Goal: Use online tool/utility: Utilize a website feature to perform a specific function

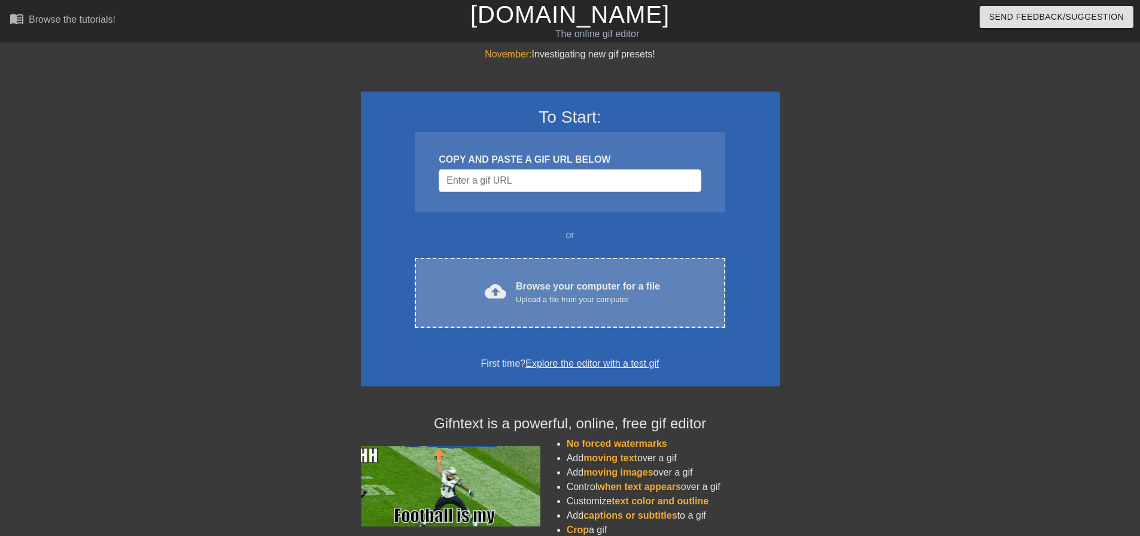
click at [548, 311] on div "cloud_upload Browse your computer for a file Upload a file from your computer C…" at bounding box center [570, 293] width 310 height 70
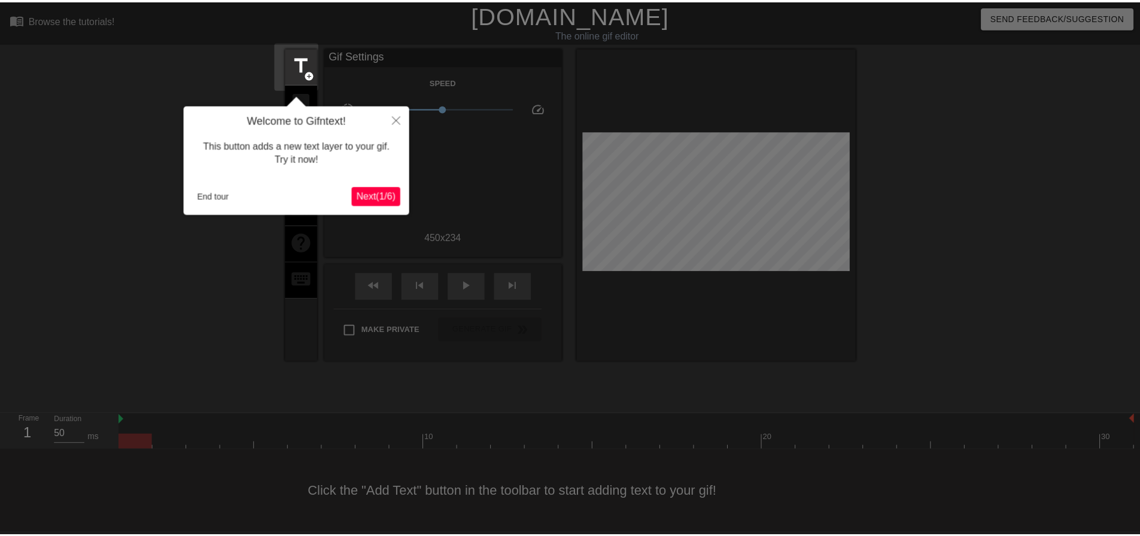
scroll to position [6, 0]
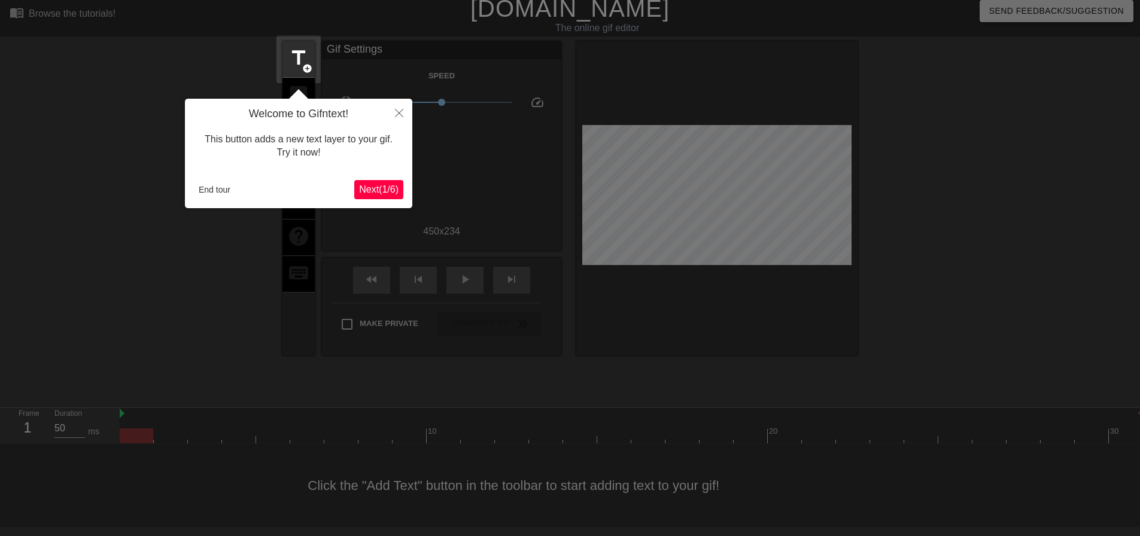
click at [212, 200] on div "Welcome to Gifntext! This button adds a new text layer to your gif. Try it now!…" at bounding box center [298, 153] width 227 height 109
click at [212, 194] on button "End tour" at bounding box center [214, 190] width 41 height 18
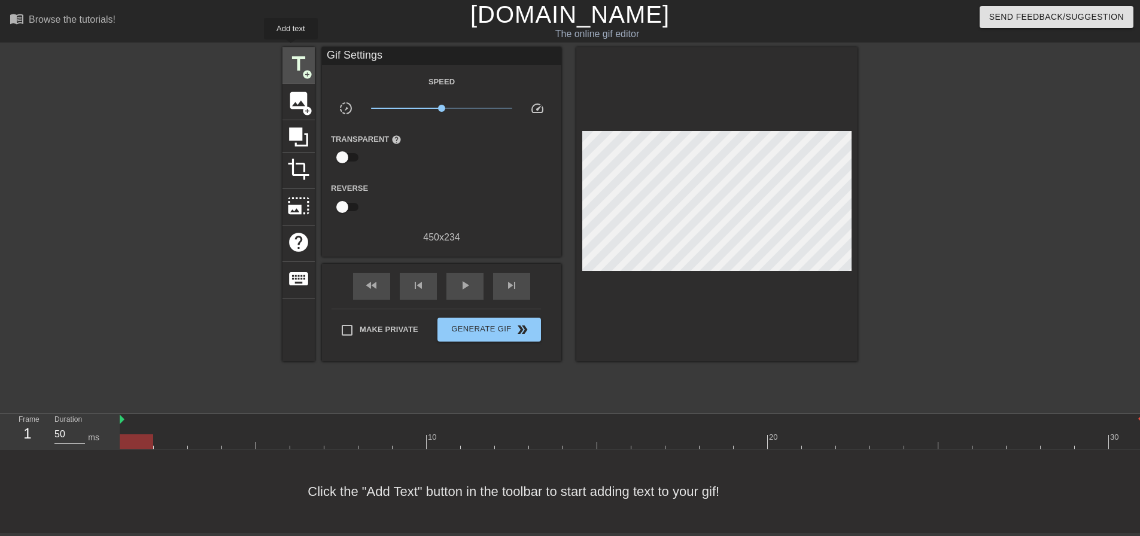
click at [296, 56] on span "title" at bounding box center [298, 64] width 23 height 23
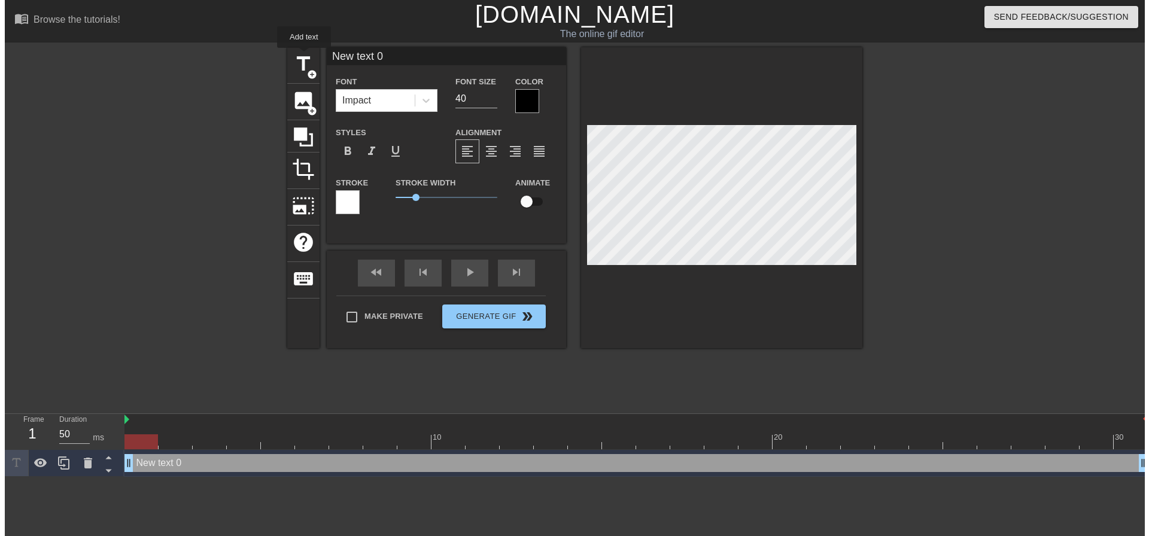
scroll to position [0, 0]
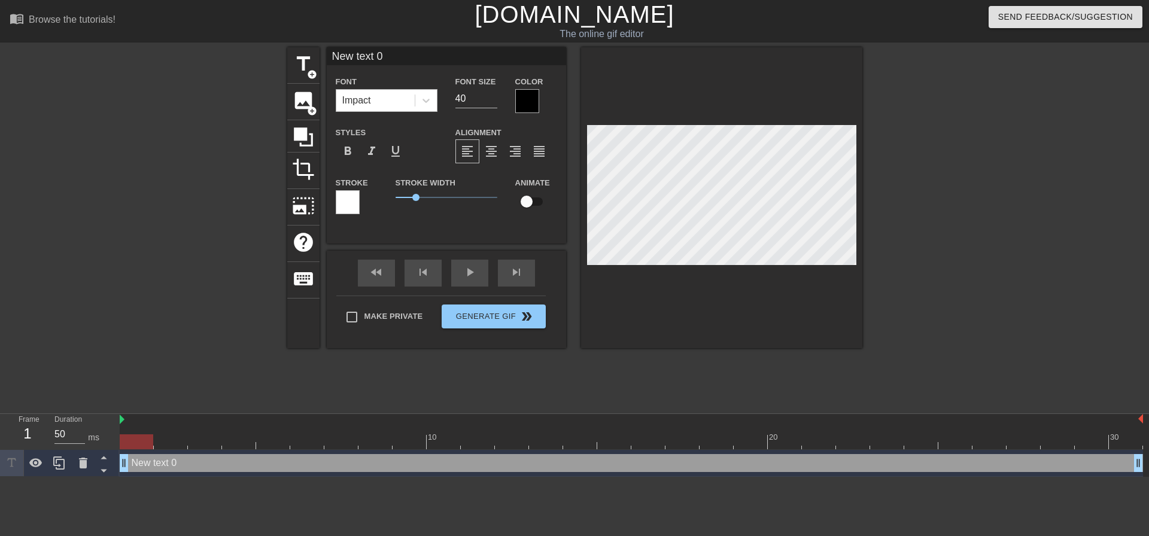
click at [363, 90] on div "Impact" at bounding box center [375, 101] width 78 height 22
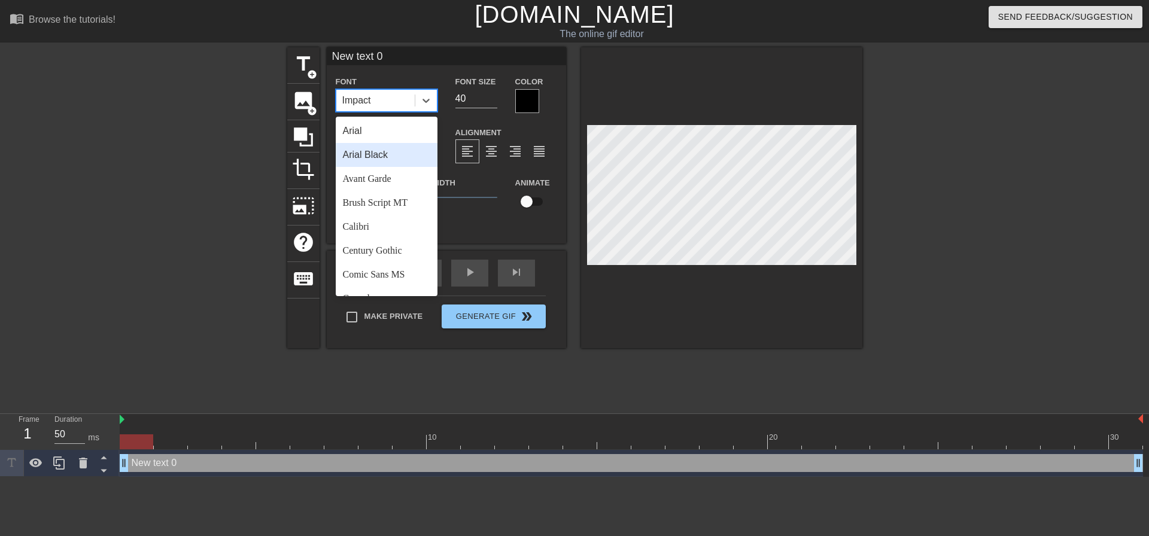
click at [404, 151] on div "Arial Black" at bounding box center [387, 155] width 102 height 24
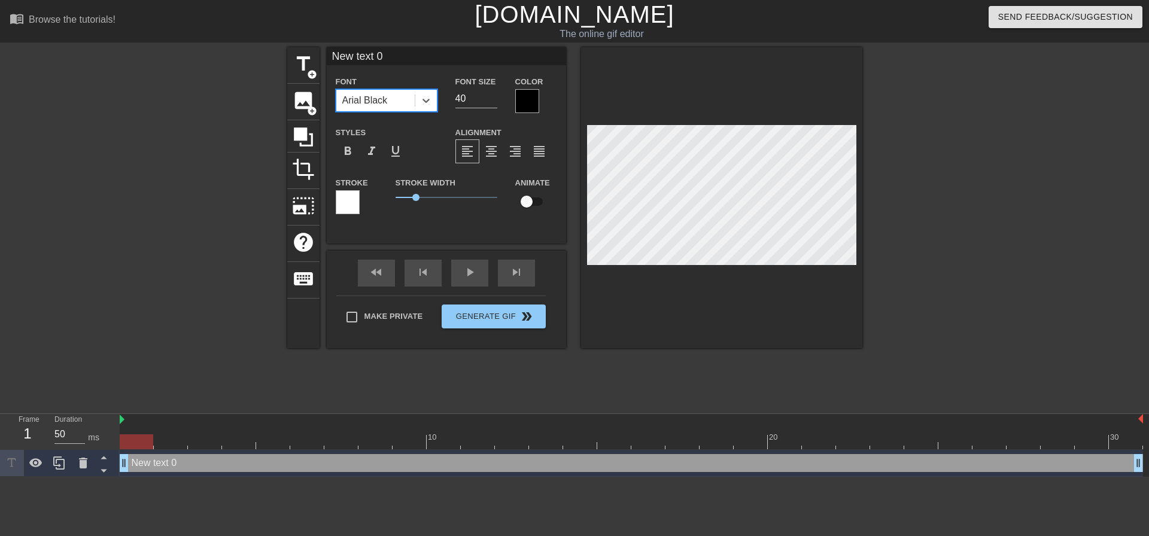
drag, startPoint x: 470, startPoint y: 95, endPoint x: 387, endPoint y: 95, distance: 83.2
click at [422, 100] on div "Font option [PERSON_NAME], selected. 0 results available. Select is focused ,ty…" at bounding box center [446, 93] width 239 height 39
type input "20"
drag, startPoint x: 479, startPoint y: 154, endPoint x: 471, endPoint y: 166, distance: 15.1
click at [479, 153] on div "format_align_center" at bounding box center [491, 151] width 24 height 24
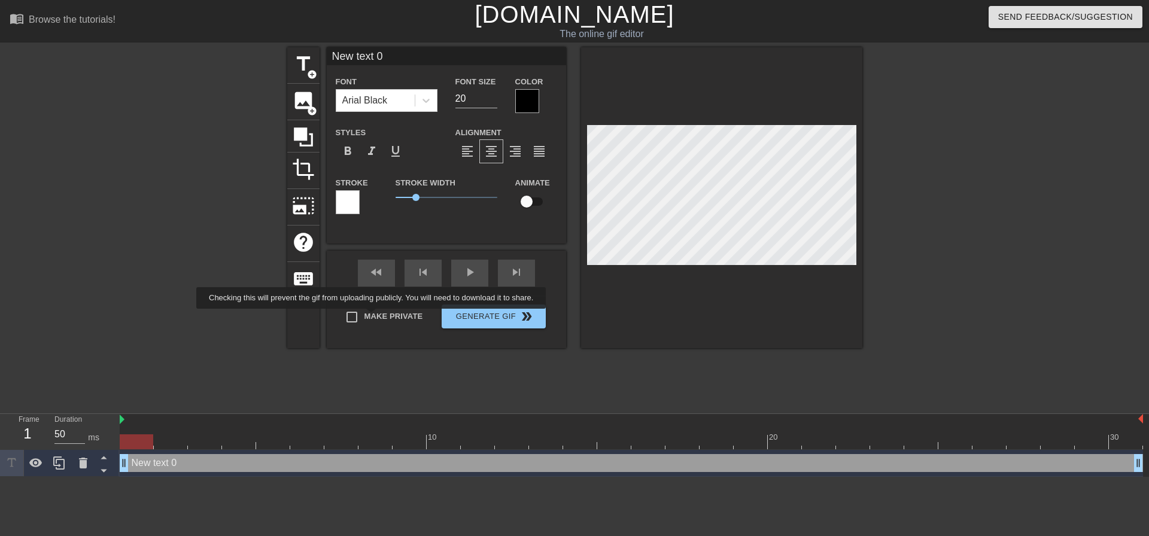
click at [373, 317] on label "Make Private" at bounding box center [381, 317] width 84 height 25
click at [364, 317] on input "Make Private" at bounding box center [351, 317] width 25 height 25
checkbox input "true"
